Goal: Task Accomplishment & Management: Use online tool/utility

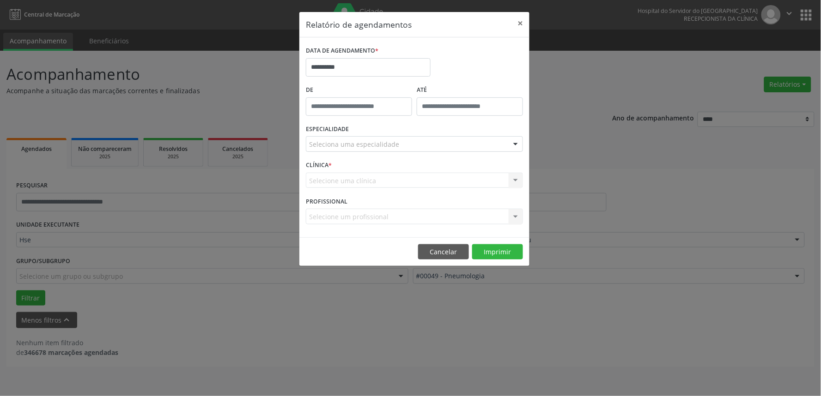
click at [407, 140] on div "Seleciona uma especialidade" at bounding box center [414, 144] width 217 height 16
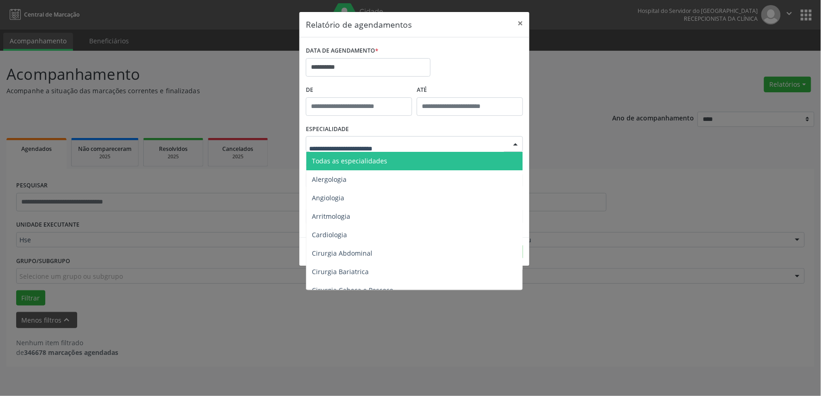
click at [381, 160] on span "Todas as especialidades" at bounding box center [349, 161] width 75 height 9
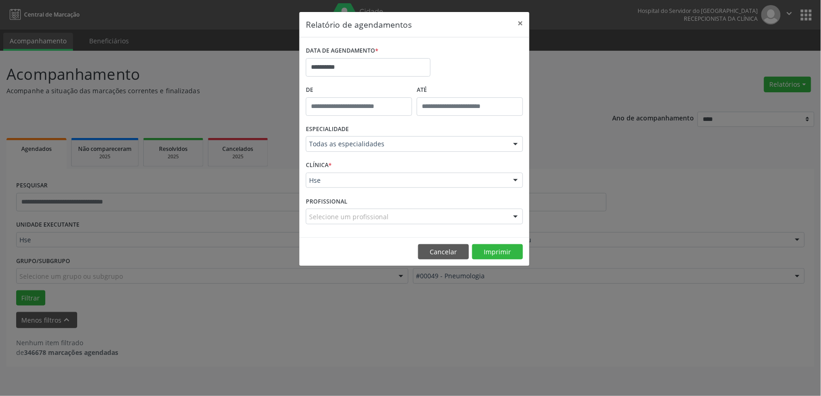
click at [415, 132] on div "ESPECIALIDADE Todas as especialidades Todas as especialidades Alergologia Angio…" at bounding box center [415, 140] width 222 height 36
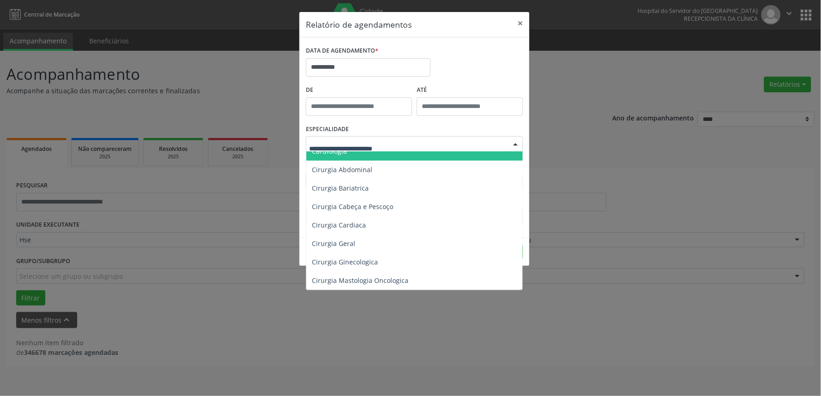
scroll to position [103, 0]
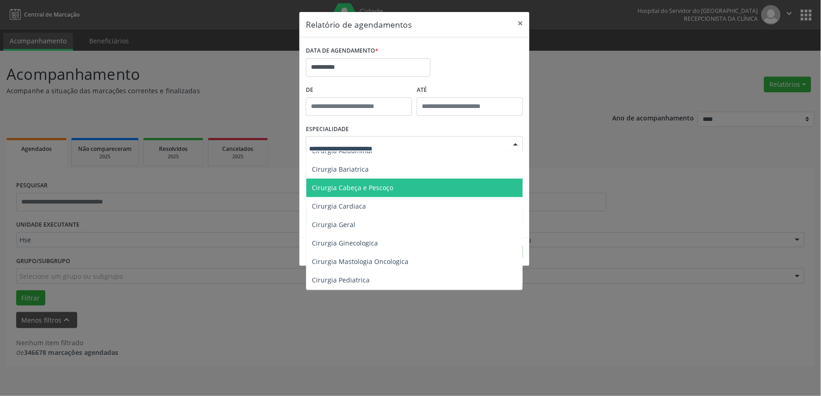
click at [377, 187] on span "Cirurgia Cabeça e Pescoço" at bounding box center [352, 187] width 81 height 9
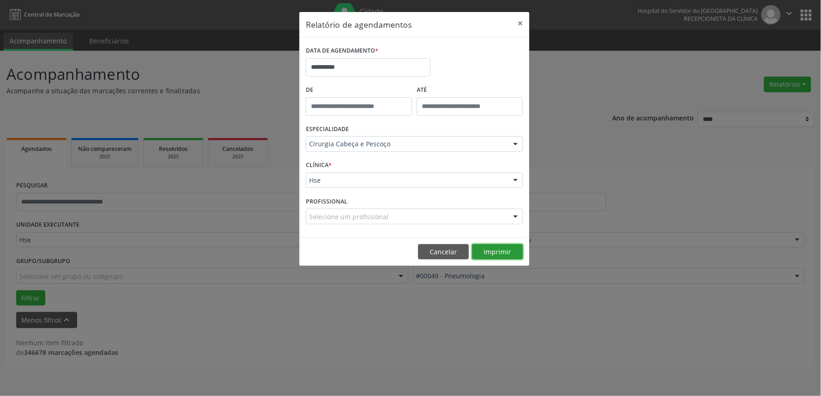
click at [499, 251] on button "Imprimir" at bounding box center [497, 252] width 51 height 16
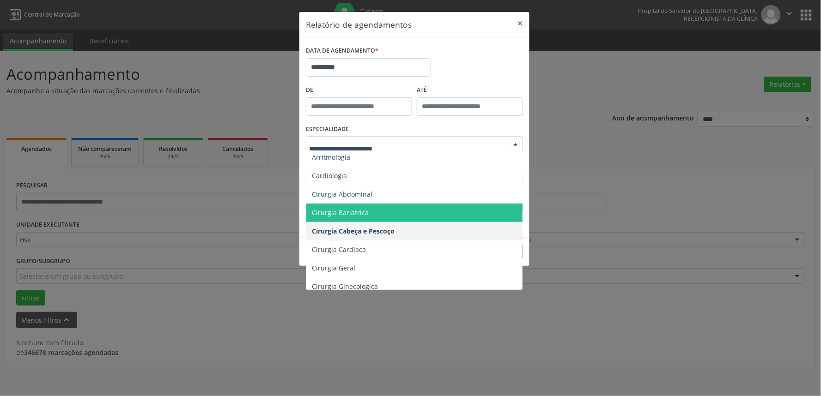
scroll to position [0, 0]
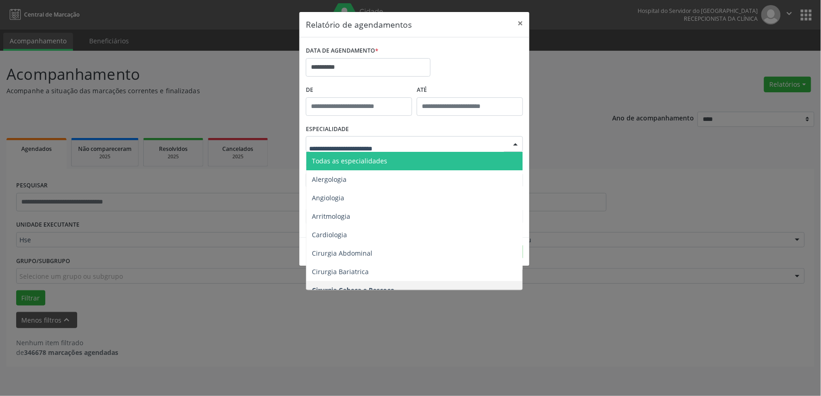
click at [353, 164] on span "Todas as especialidades" at bounding box center [349, 161] width 75 height 9
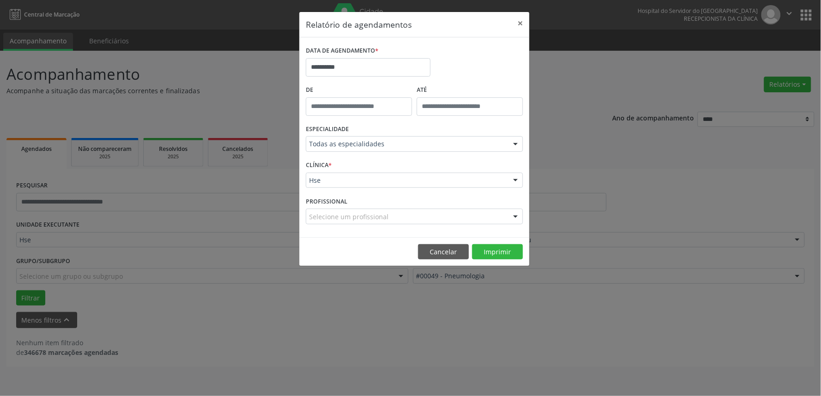
click at [499, 260] on footer "Cancelar Imprimir" at bounding box center [414, 251] width 230 height 29
click at [498, 253] on button "Imprimir" at bounding box center [497, 252] width 51 height 16
click at [456, 248] on button "Cancelar" at bounding box center [443, 252] width 51 height 16
